Goal: Information Seeking & Learning: Learn about a topic

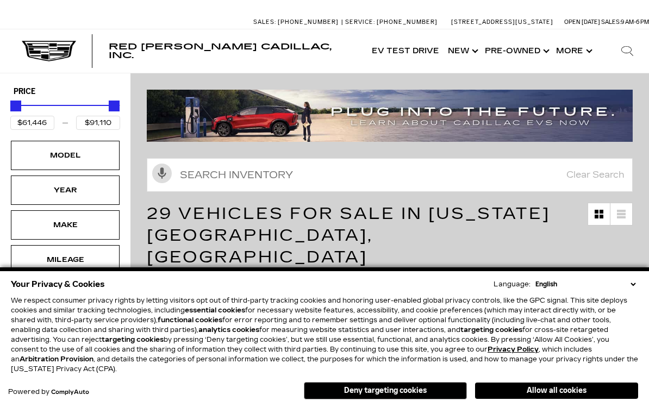
click at [428, 390] on button "Deny targeting cookies" at bounding box center [385, 390] width 163 height 17
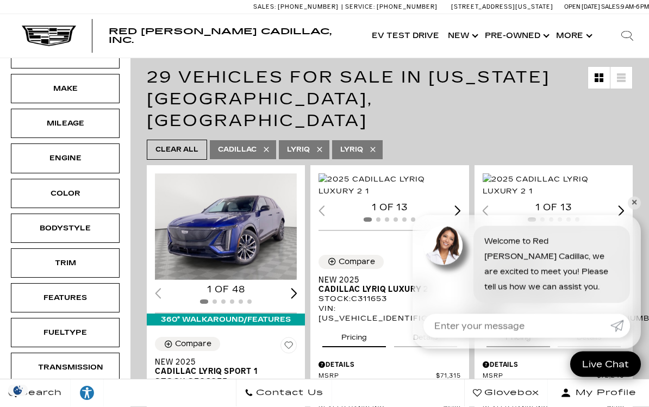
scroll to position [136, 0]
click at [560, 191] on img "1 / 2" at bounding box center [553, 185] width 142 height 24
click at [567, 190] on img "1 / 2" at bounding box center [553, 185] width 142 height 24
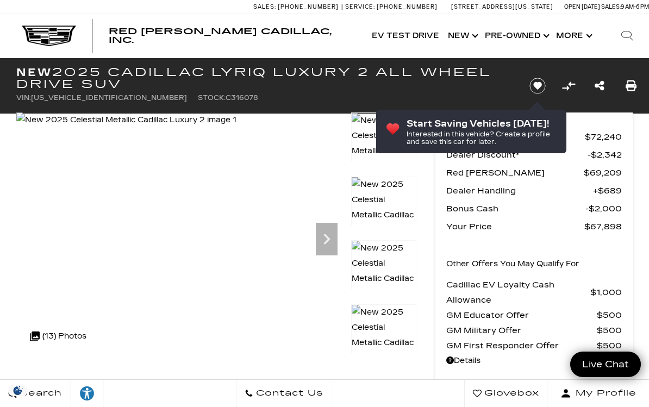
click at [330, 245] on icon "Next" at bounding box center [327, 239] width 22 height 22
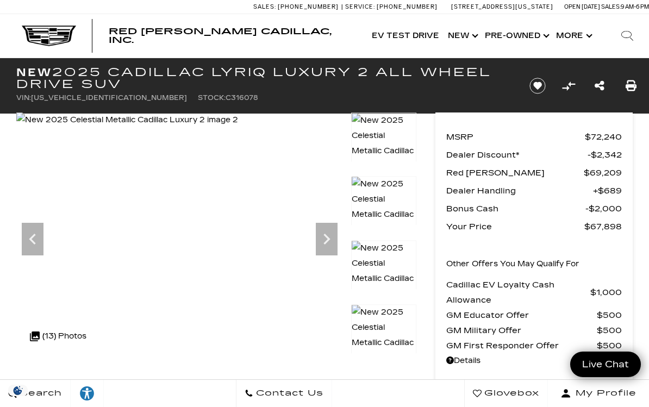
click at [332, 246] on icon "Next" at bounding box center [327, 239] width 22 height 22
click at [328, 243] on icon "Next" at bounding box center [327, 239] width 22 height 22
click at [330, 247] on icon "Next" at bounding box center [327, 239] width 22 height 22
click at [324, 247] on icon "Next" at bounding box center [327, 239] width 22 height 22
click at [323, 237] on icon "Next" at bounding box center [327, 239] width 22 height 22
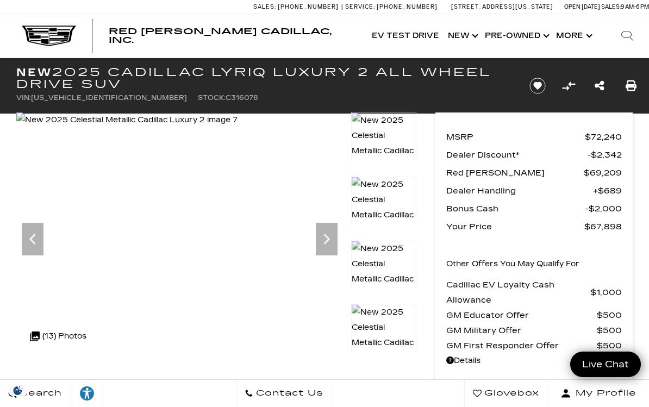
click at [323, 245] on icon "Next" at bounding box center [327, 239] width 22 height 22
click at [330, 248] on icon "Next" at bounding box center [327, 239] width 22 height 22
click at [332, 248] on icon "Next" at bounding box center [327, 239] width 22 height 22
click at [242, 128] on img at bounding box center [129, 119] width 226 height 15
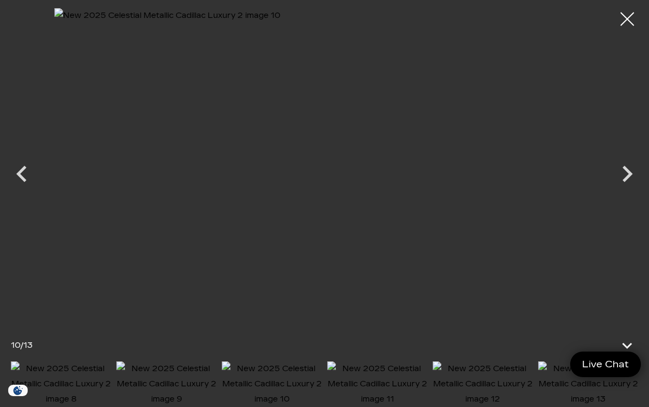
click at [632, 175] on icon "Next" at bounding box center [627, 174] width 33 height 33
click at [631, 175] on icon "Next" at bounding box center [627, 174] width 33 height 33
click at [633, 177] on icon "Next" at bounding box center [627, 174] width 33 height 33
click at [630, 177] on div at bounding box center [324, 164] width 649 height 312
click at [626, 22] on div at bounding box center [626, 18] width 27 height 27
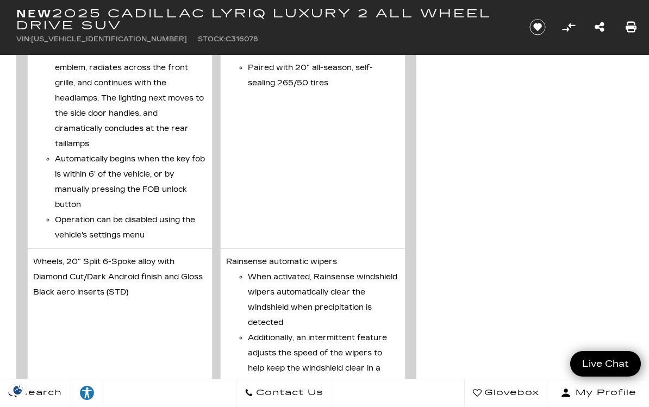
scroll to position [4619, 0]
